Goal: Information Seeking & Learning: Learn about a topic

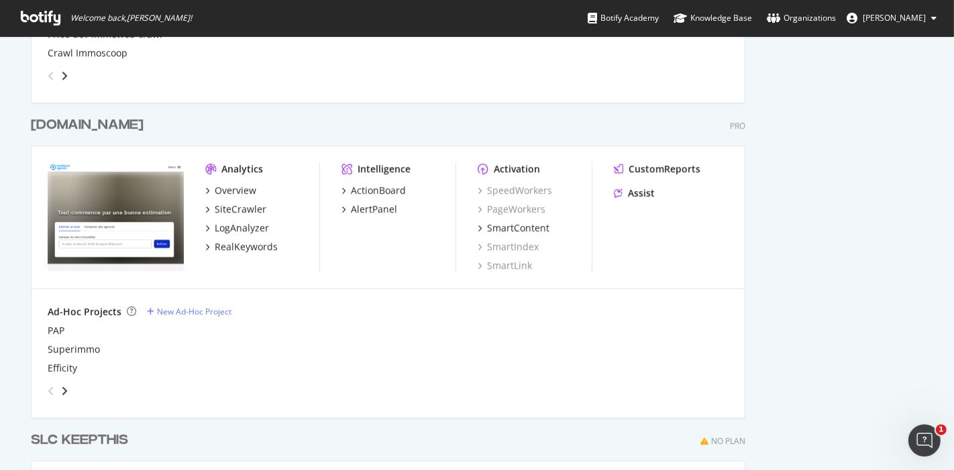
scroll to position [3267, 0]
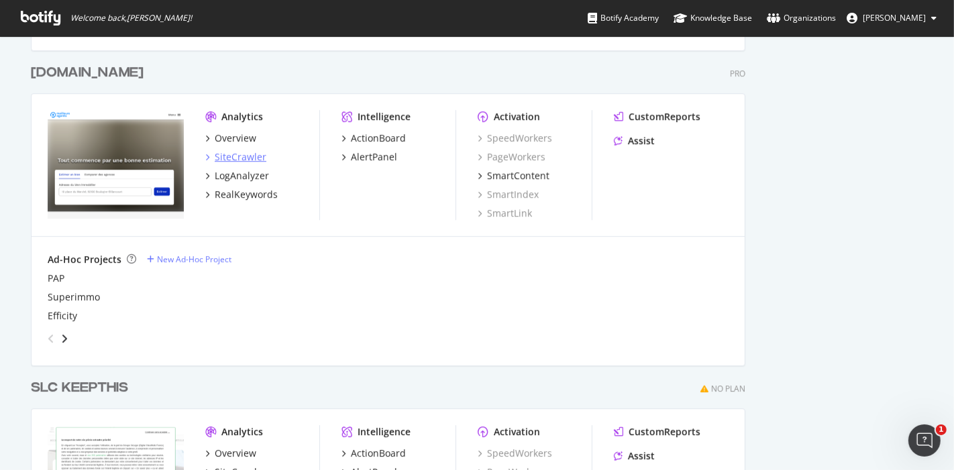
click at [239, 154] on div "SiteCrawler" at bounding box center [241, 156] width 52 height 13
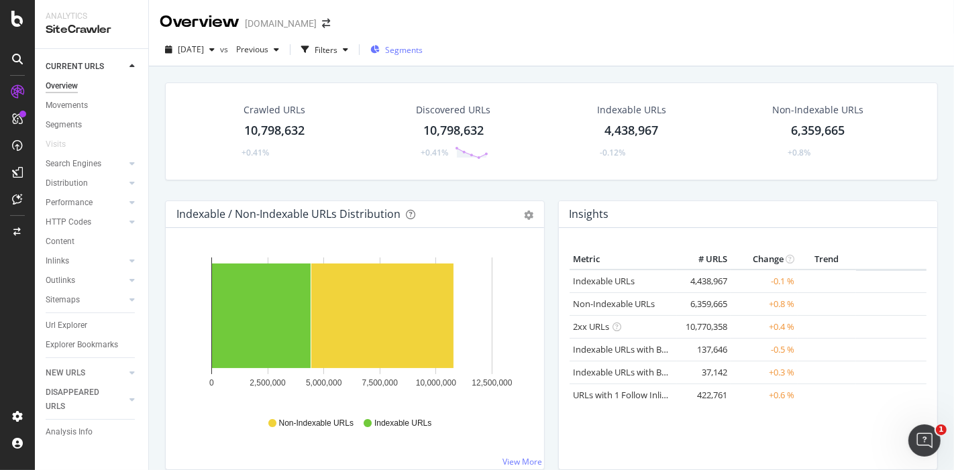
click at [419, 56] on div "Segments" at bounding box center [396, 50] width 52 height 20
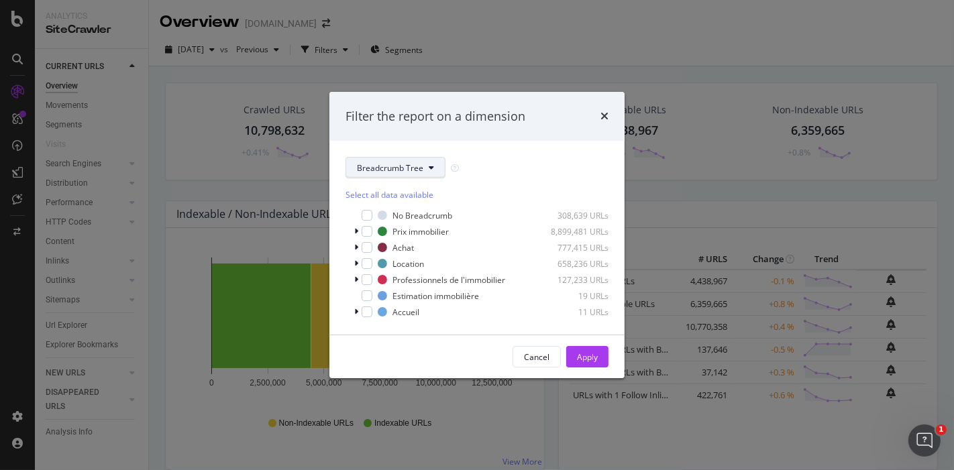
click at [385, 170] on span "Breadcrumb Tree" at bounding box center [390, 167] width 66 height 11
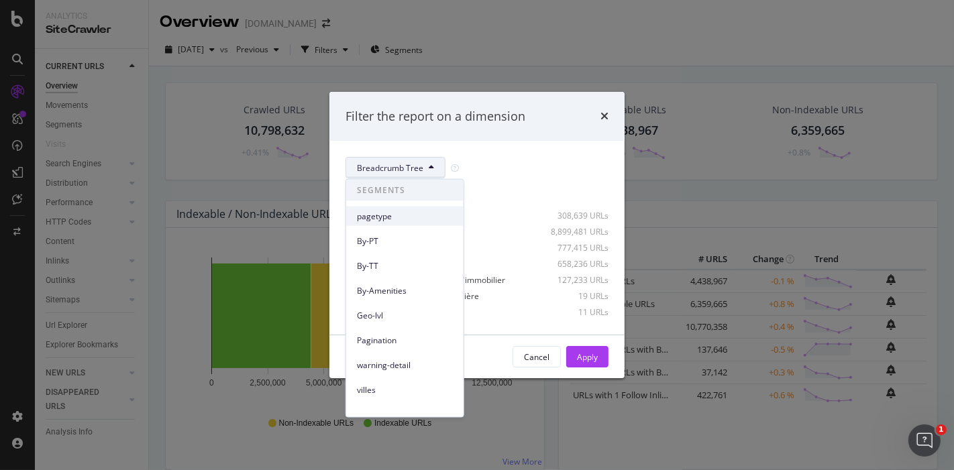
click at [392, 218] on span "pagetype" at bounding box center [405, 216] width 96 height 12
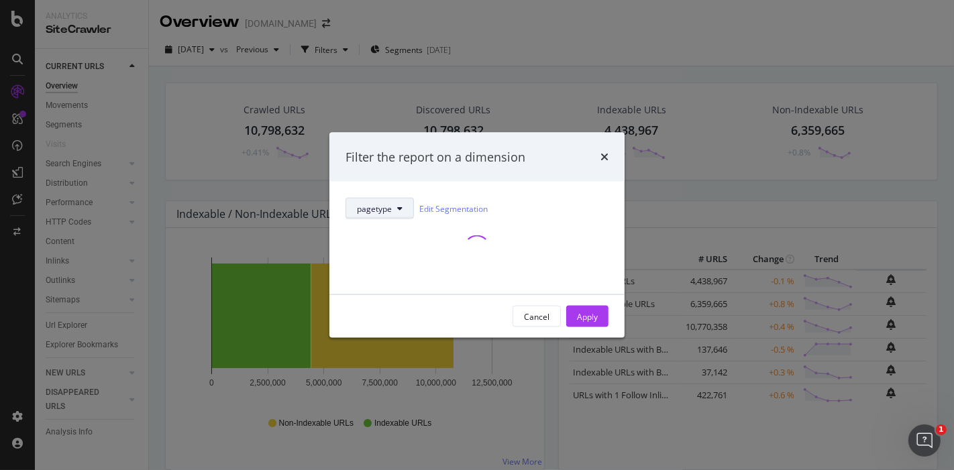
click at [387, 211] on span "pagetype" at bounding box center [374, 208] width 35 height 11
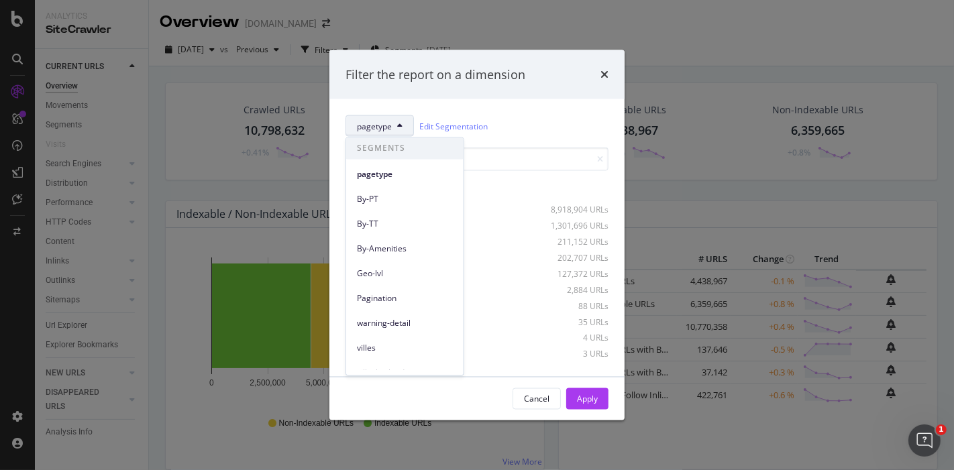
click at [533, 110] on div "pagetype Edit Segmentation Select all data available PRICEMAP 8,918,904 URLs SE…" at bounding box center [476, 238] width 295 height 278
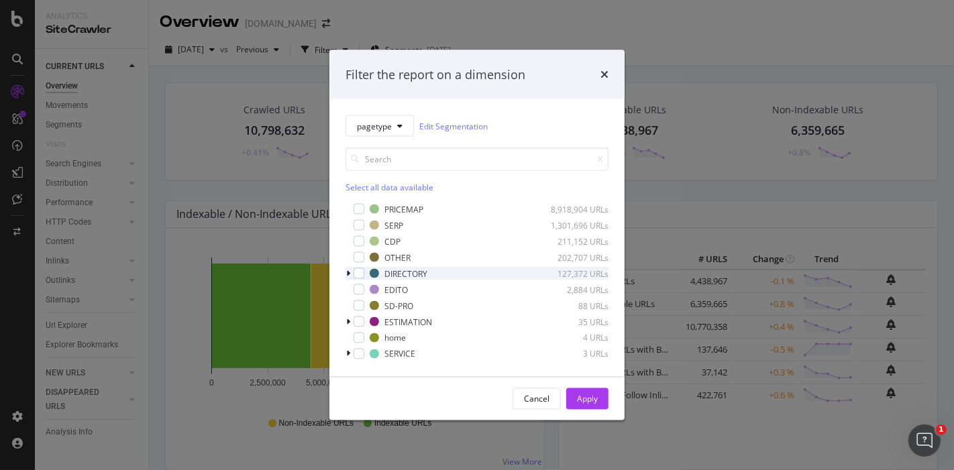
click at [349, 270] on icon "modal" at bounding box center [348, 274] width 4 height 8
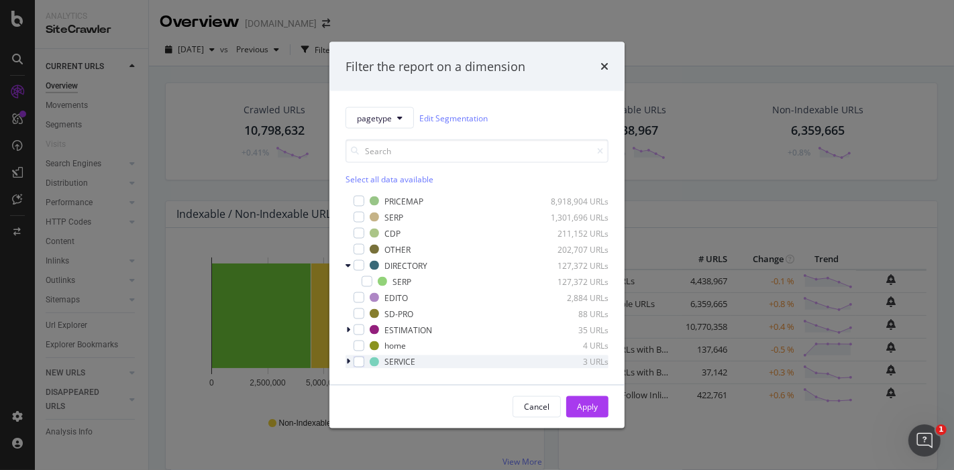
click at [345, 362] on div "modal" at bounding box center [349, 362] width 8 height 13
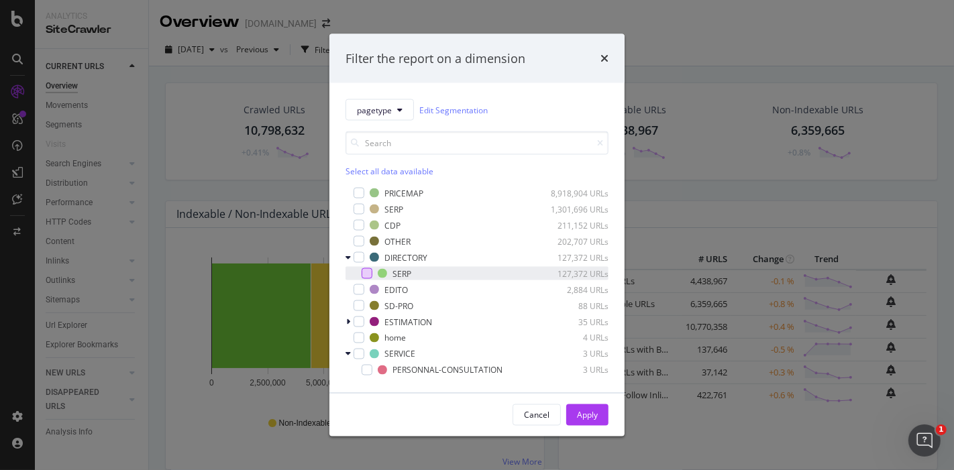
click at [367, 272] on div "modal" at bounding box center [367, 273] width 11 height 11
click at [183, 145] on div "Filter the report on a dimension pagetype Edit Segmentation Select all data ava…" at bounding box center [477, 235] width 954 height 470
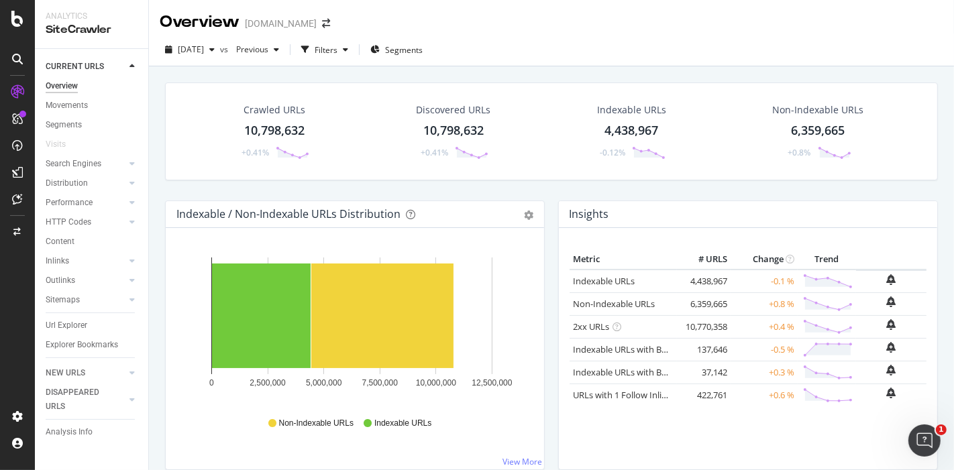
click at [285, 126] on div "10,798,632" at bounding box center [274, 130] width 60 height 17
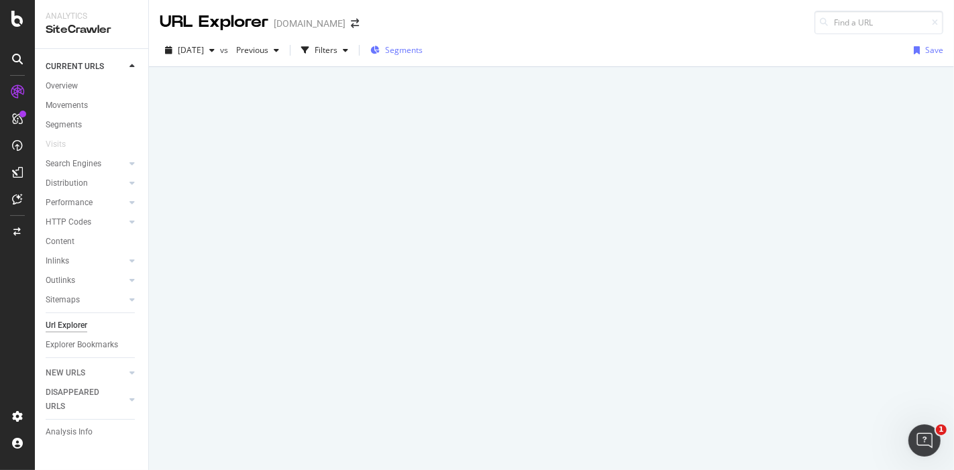
click at [422, 56] on div "Segments" at bounding box center [396, 50] width 52 height 20
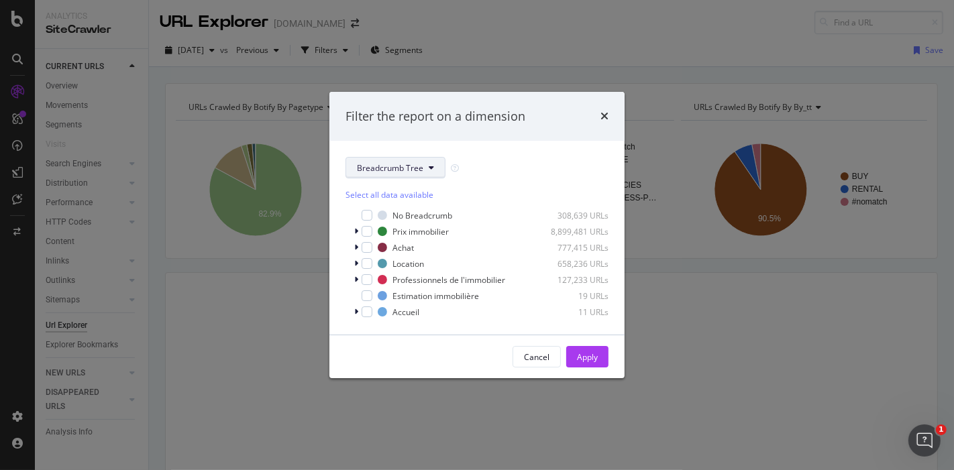
click at [390, 171] on span "Breadcrumb Tree" at bounding box center [390, 167] width 66 height 11
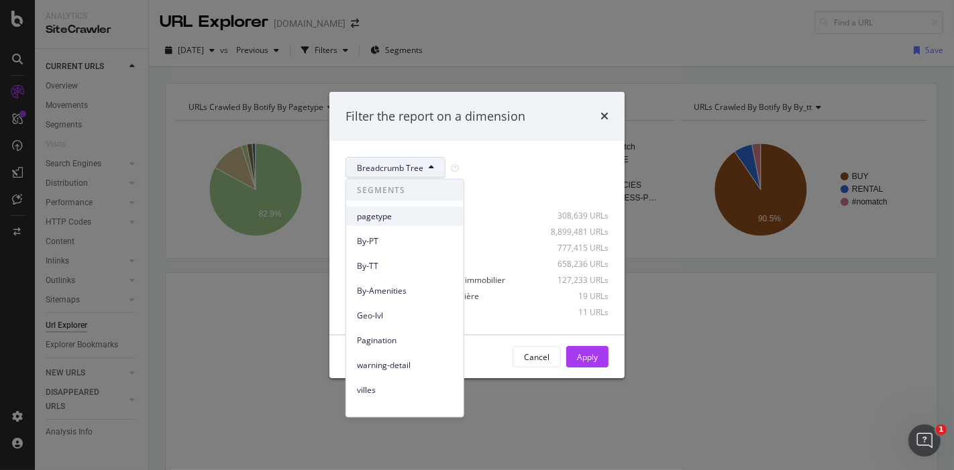
click at [398, 213] on span "pagetype" at bounding box center [405, 216] width 96 height 12
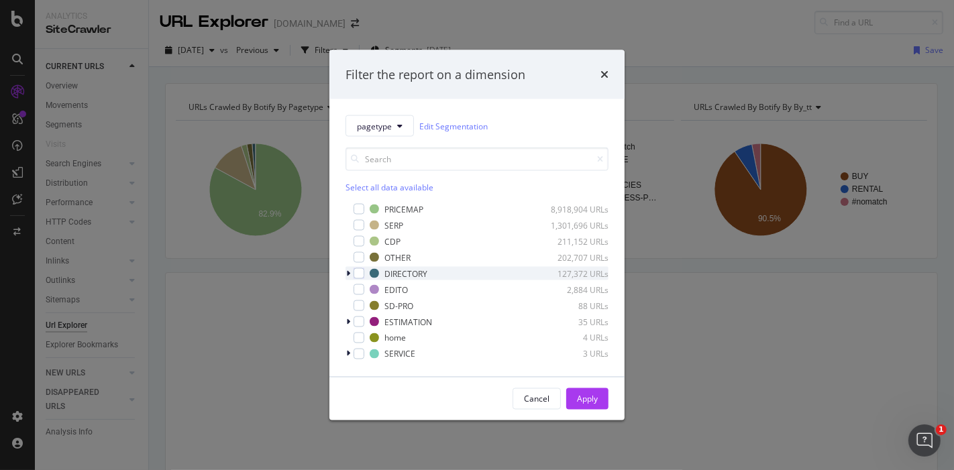
click at [347, 273] on icon "modal" at bounding box center [348, 274] width 4 height 8
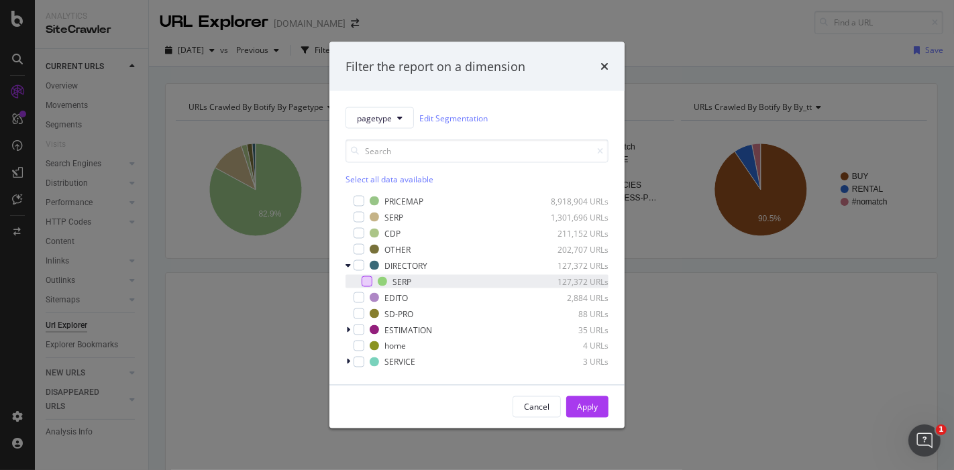
click at [366, 280] on div "modal" at bounding box center [367, 281] width 11 height 11
click at [598, 408] on div "Apply" at bounding box center [587, 406] width 21 height 11
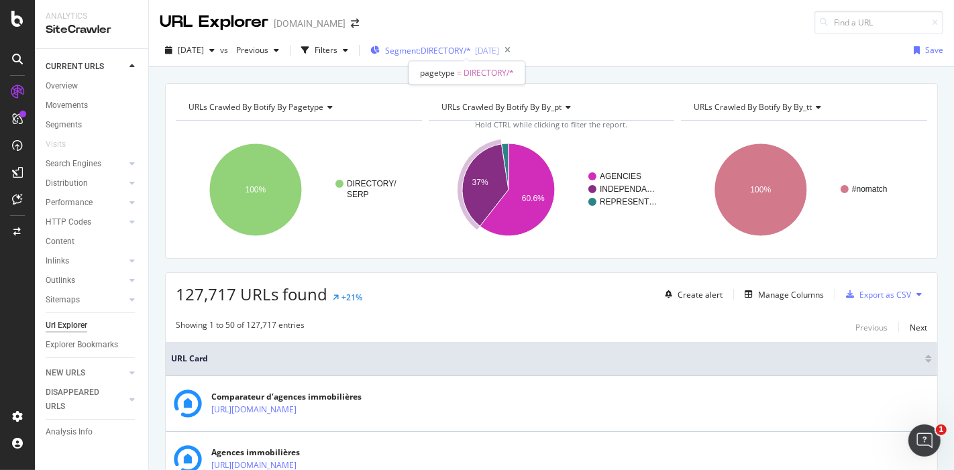
click at [471, 45] on span "Segment: DIRECTORY/*" at bounding box center [428, 50] width 86 height 11
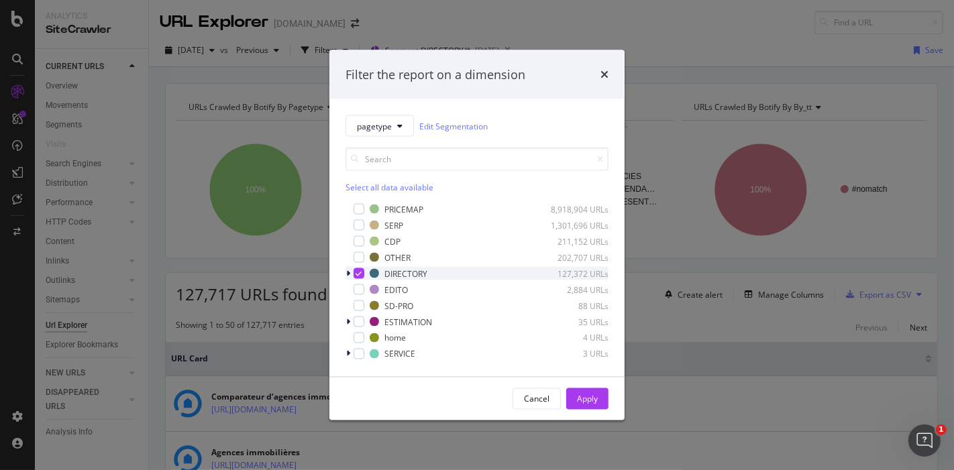
click at [358, 275] on icon "modal" at bounding box center [359, 273] width 6 height 7
click at [266, 208] on div "Filter the report on a dimension pagetype Edit Segmentation Select all data ava…" at bounding box center [477, 235] width 954 height 470
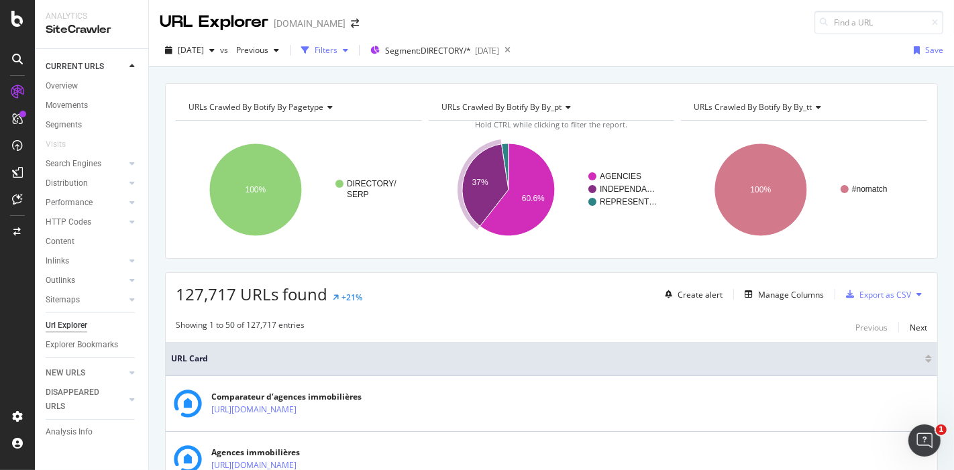
click at [309, 51] on icon "button" at bounding box center [305, 50] width 8 height 8
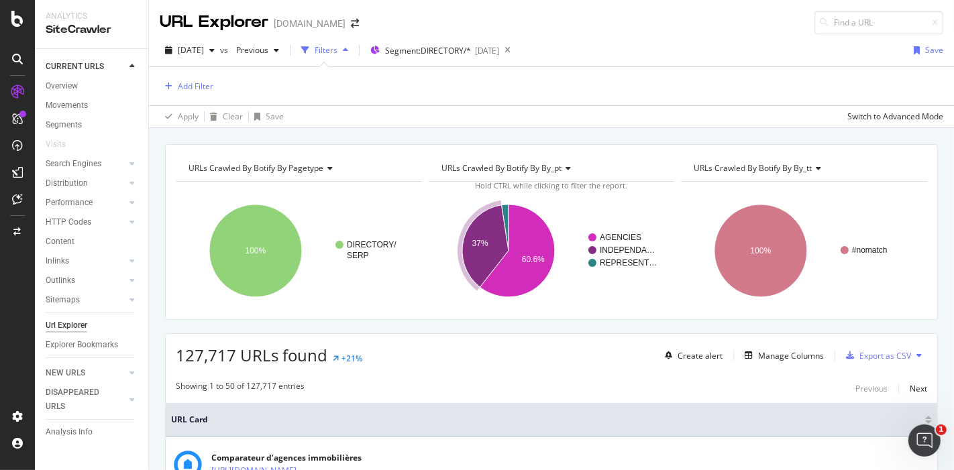
click at [209, 95] on div "Add Filter" at bounding box center [551, 86] width 783 height 38
click at [204, 94] on div "Add Filter" at bounding box center [551, 86] width 783 height 38
click at [189, 83] on div "Add Filter" at bounding box center [196, 85] width 36 height 11
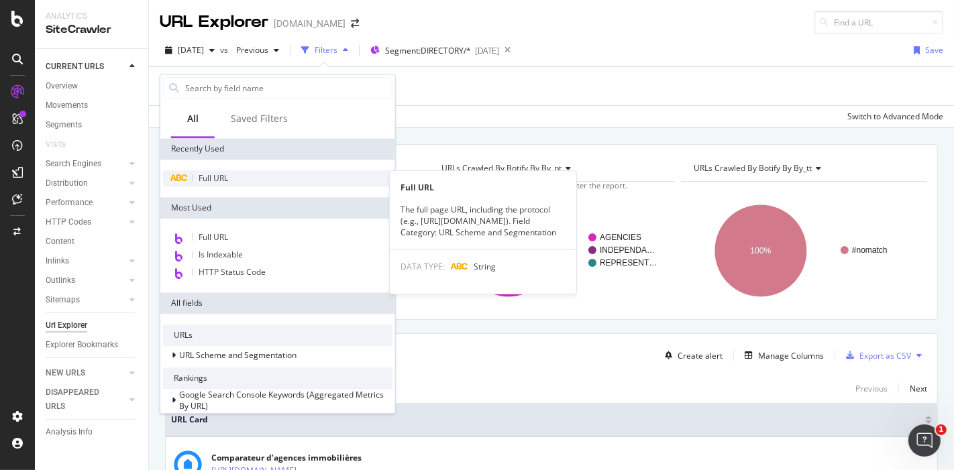
click at [211, 177] on span "Full URL" at bounding box center [214, 177] width 30 height 11
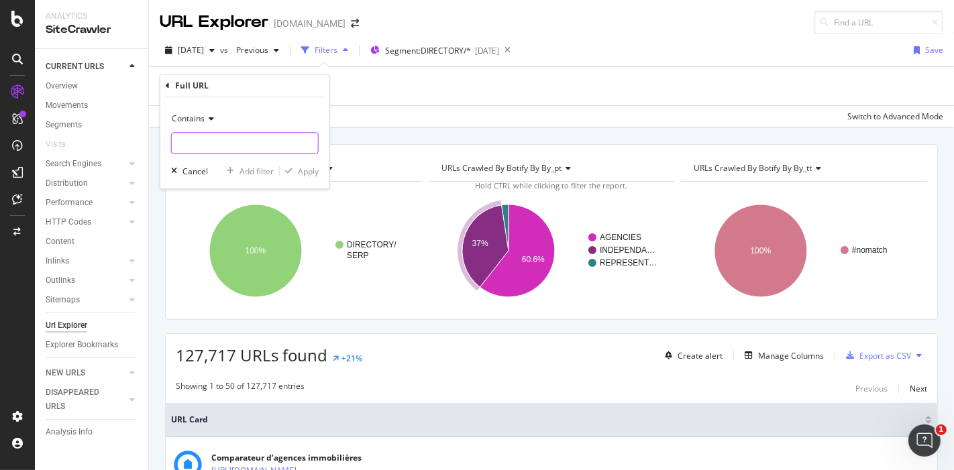
click at [238, 142] on input "text" at bounding box center [245, 143] width 146 height 21
paste input "[URL][DOMAIN_NAME]"
type input "[URL][DOMAIN_NAME]"
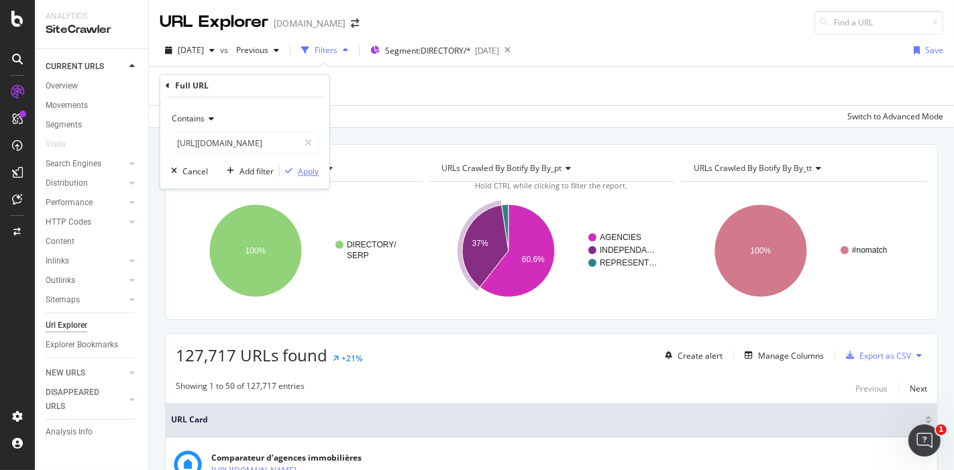
click at [310, 174] on div "Apply" at bounding box center [308, 171] width 21 height 11
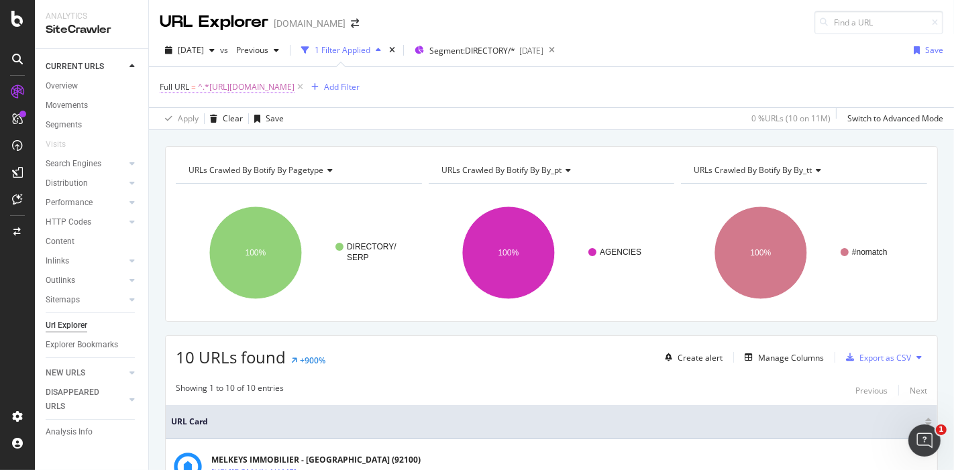
click at [294, 87] on span "^.*[URL][DOMAIN_NAME]" at bounding box center [246, 87] width 97 height 19
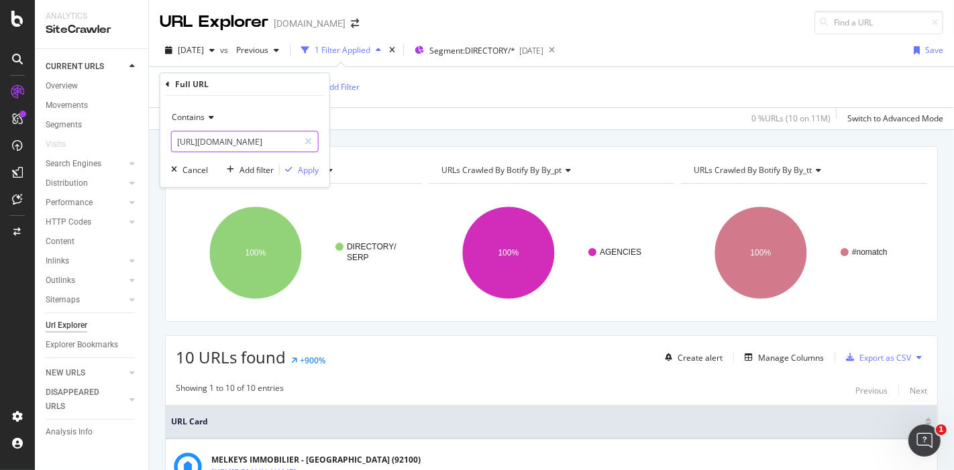
click at [271, 141] on input "[URL][DOMAIN_NAME]" at bounding box center [235, 141] width 127 height 21
type input "[URL][DOMAIN_NAME]"
click at [303, 166] on div "Apply" at bounding box center [308, 169] width 21 height 11
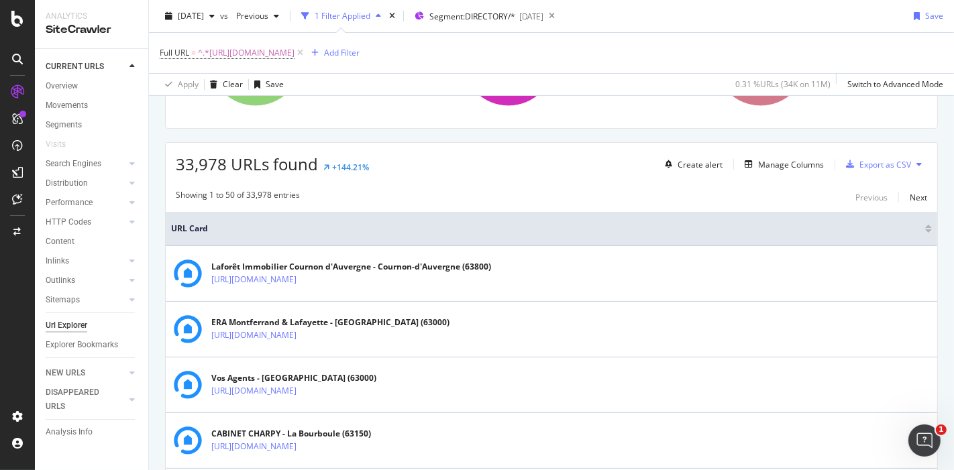
scroll to position [193, 0]
click at [781, 164] on div "Manage Columns" at bounding box center [791, 164] width 66 height 11
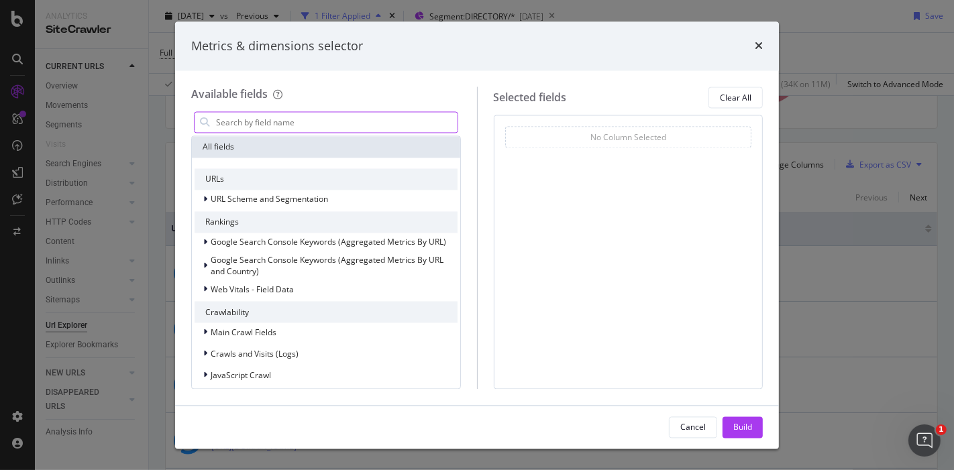
click at [341, 119] on input "modal" at bounding box center [336, 123] width 243 height 20
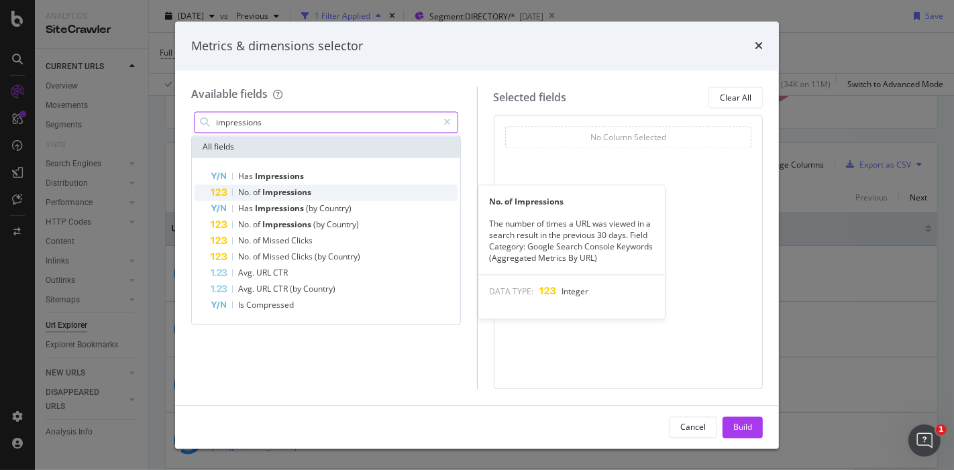
type input "impressions"
click at [303, 193] on span "Impressions" at bounding box center [286, 192] width 49 height 11
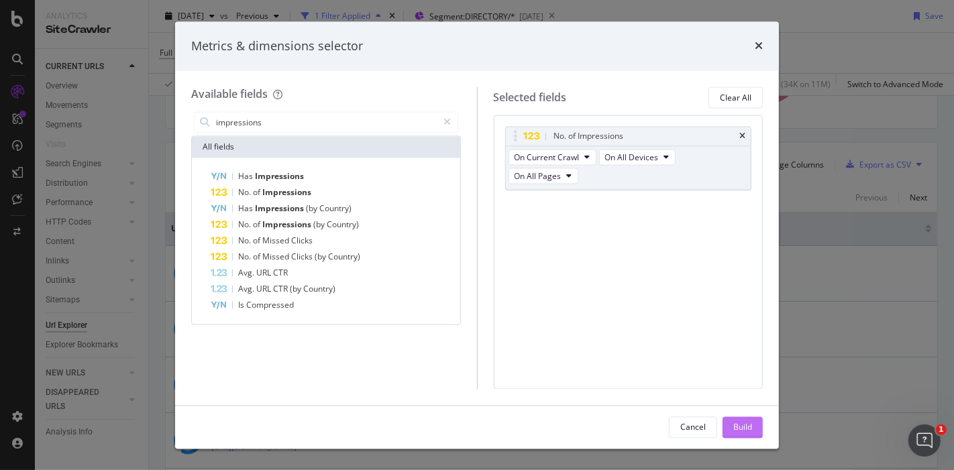
click at [747, 431] on div "Build" at bounding box center [742, 426] width 19 height 11
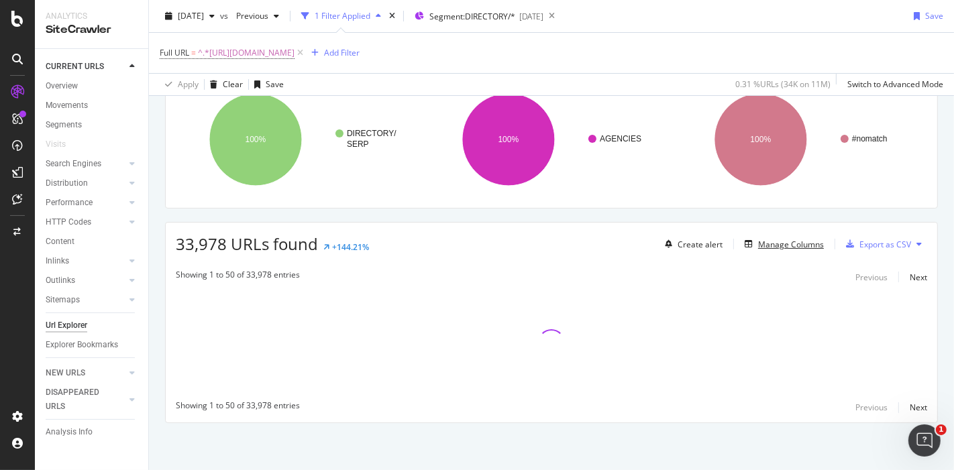
scroll to position [111, 0]
